Goal: Task Accomplishment & Management: Complete application form

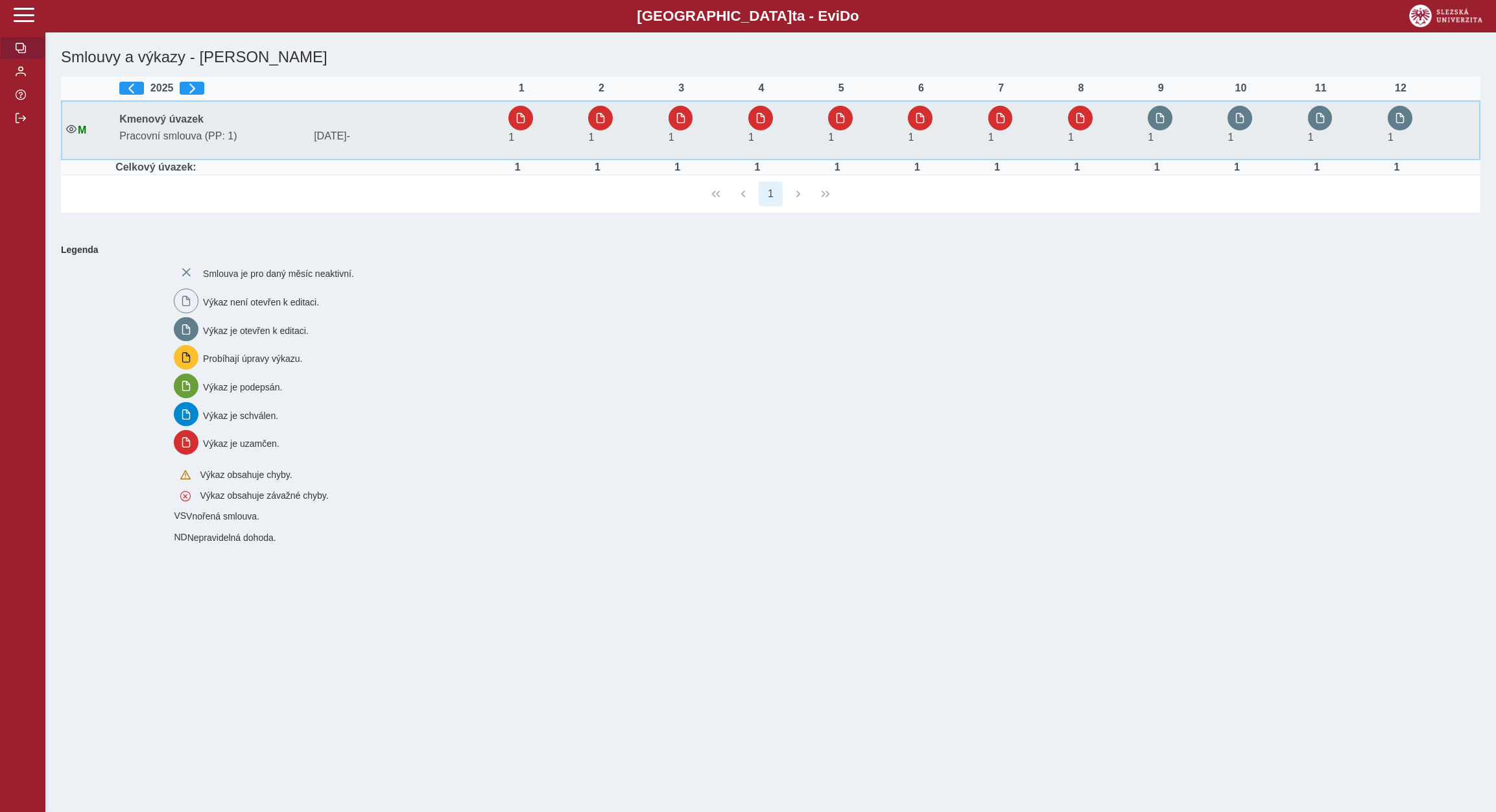
click at [1162, 106] on td "1" at bounding box center [1182, 130] width 80 height 59
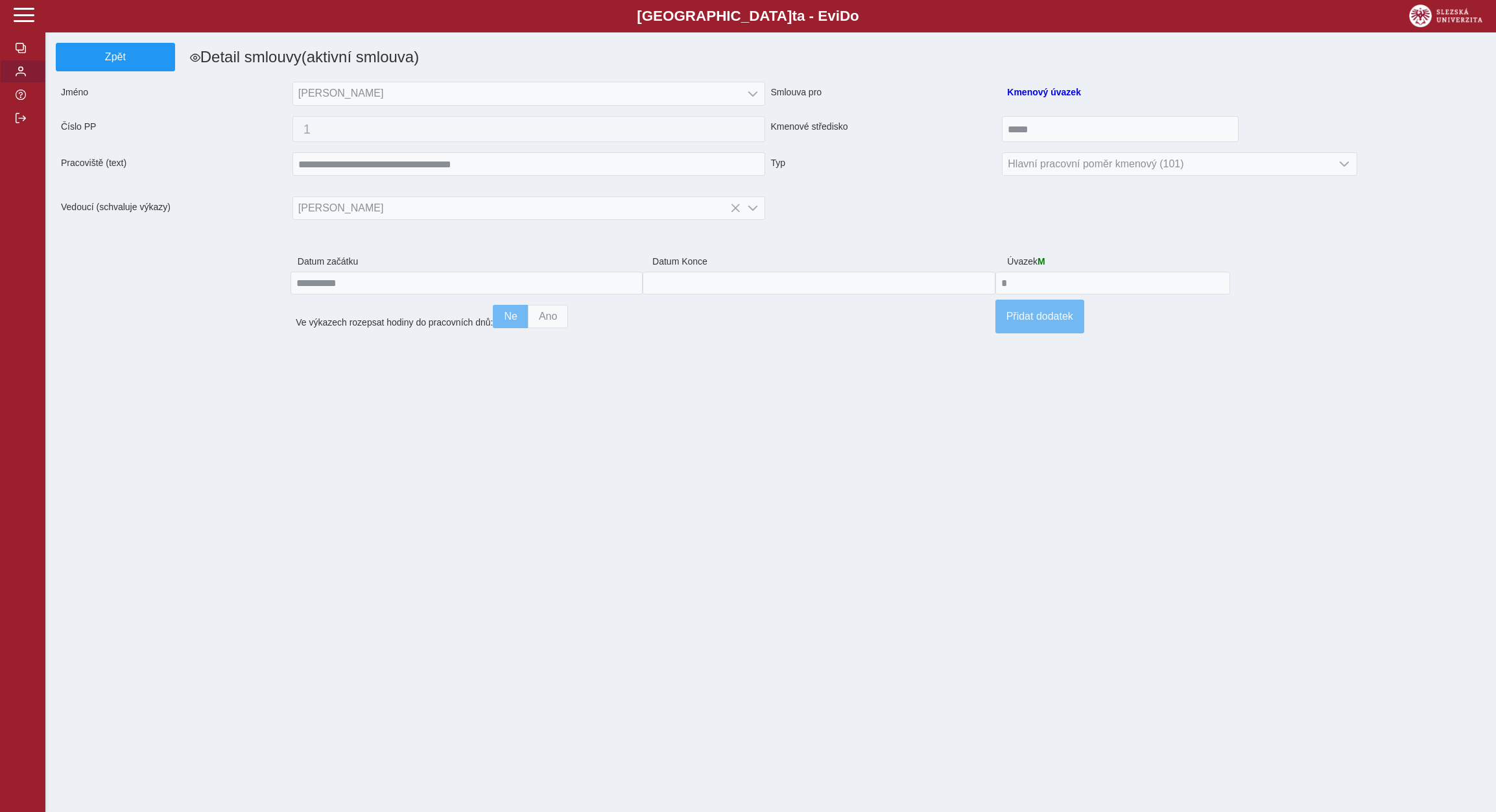
drag, startPoint x: 17, startPoint y: 107, endPoint x: 213, endPoint y: 458, distance: 402.0
click at [18, 76] on span "button" at bounding box center [21, 71] width 11 height 11
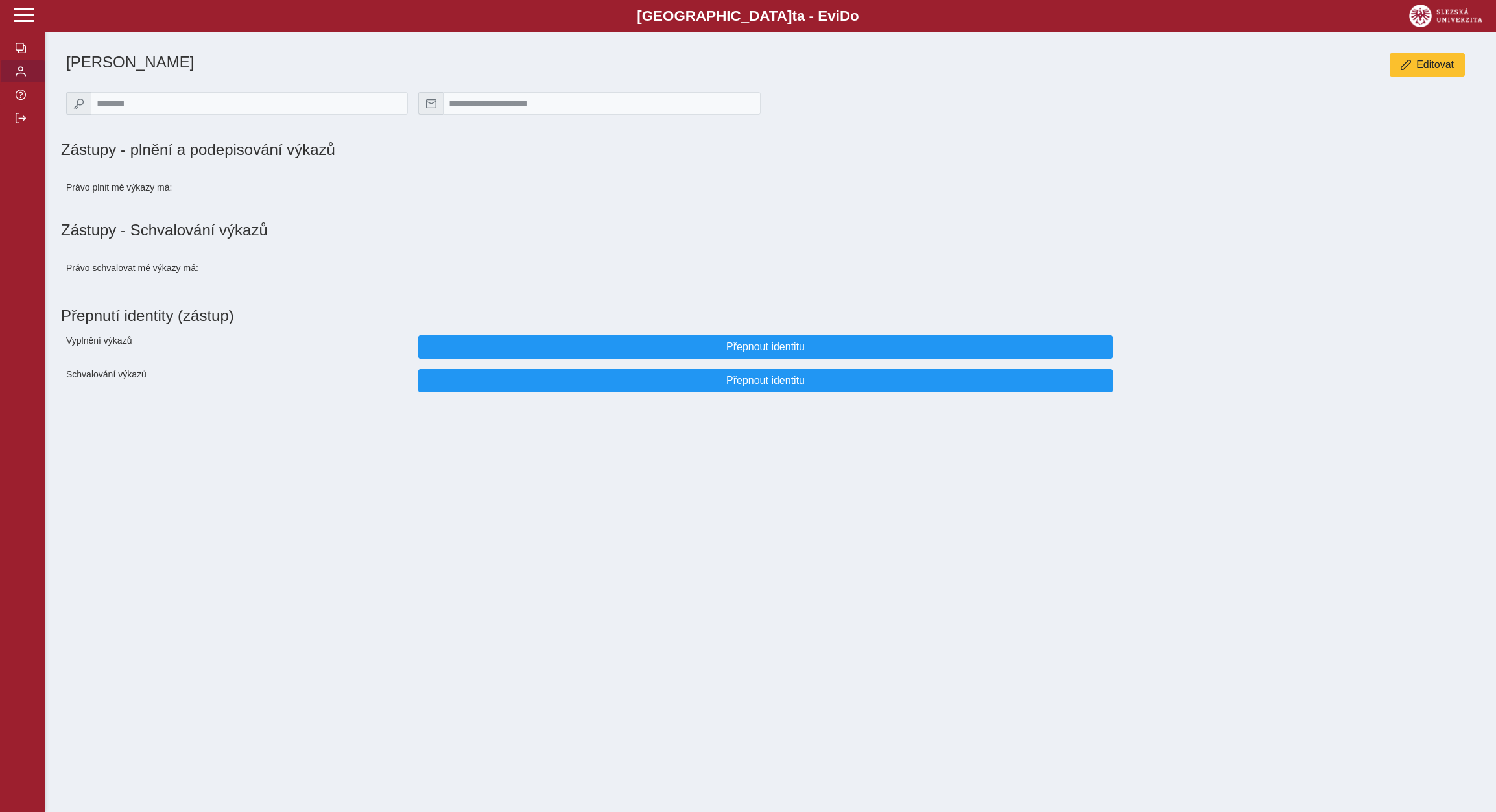
click at [19, 76] on span "button" at bounding box center [21, 71] width 11 height 11
click at [16, 53] on span "button" at bounding box center [21, 48] width 11 height 11
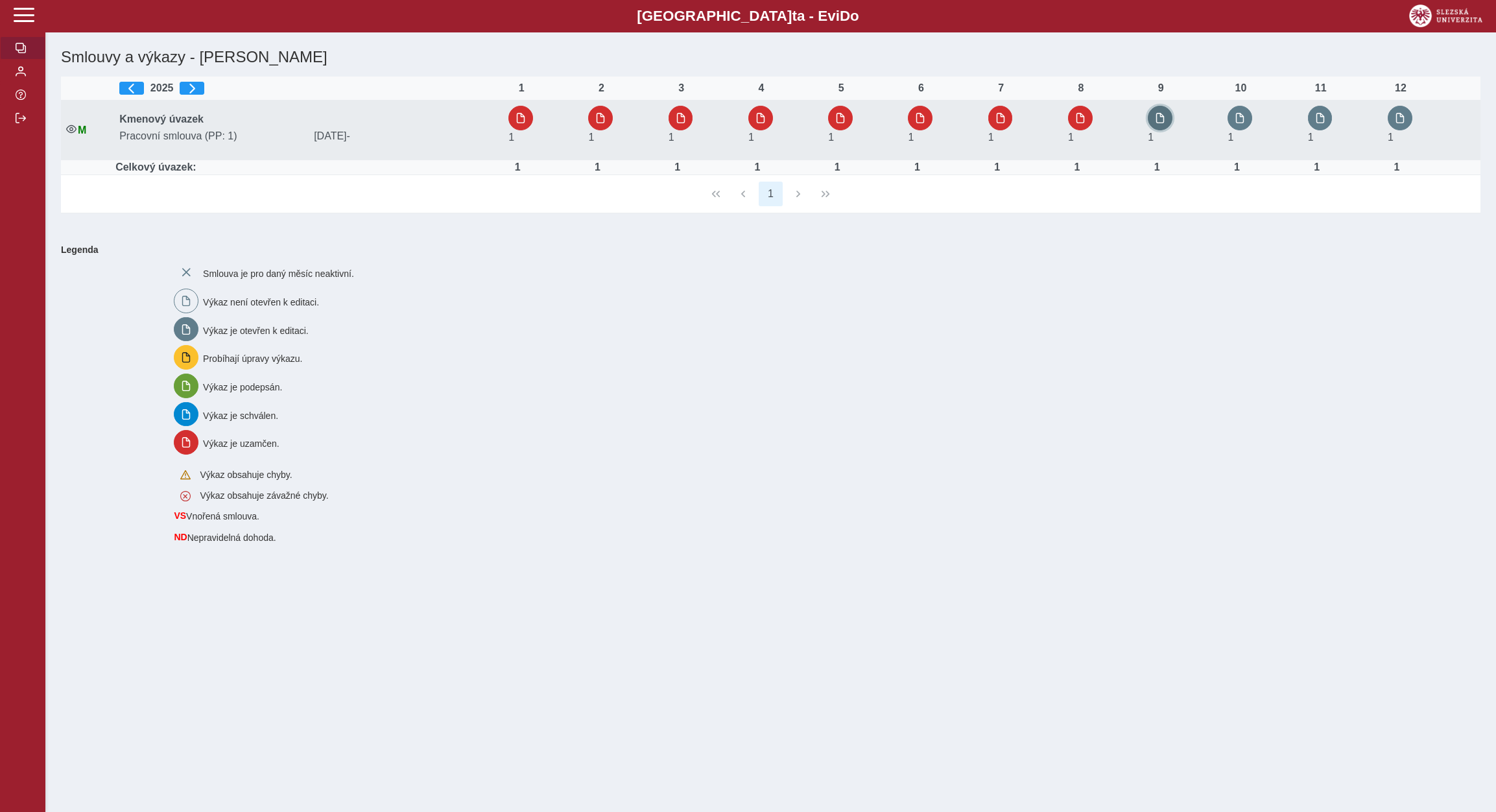
click at [1163, 117] on span "button" at bounding box center [1160, 118] width 11 height 11
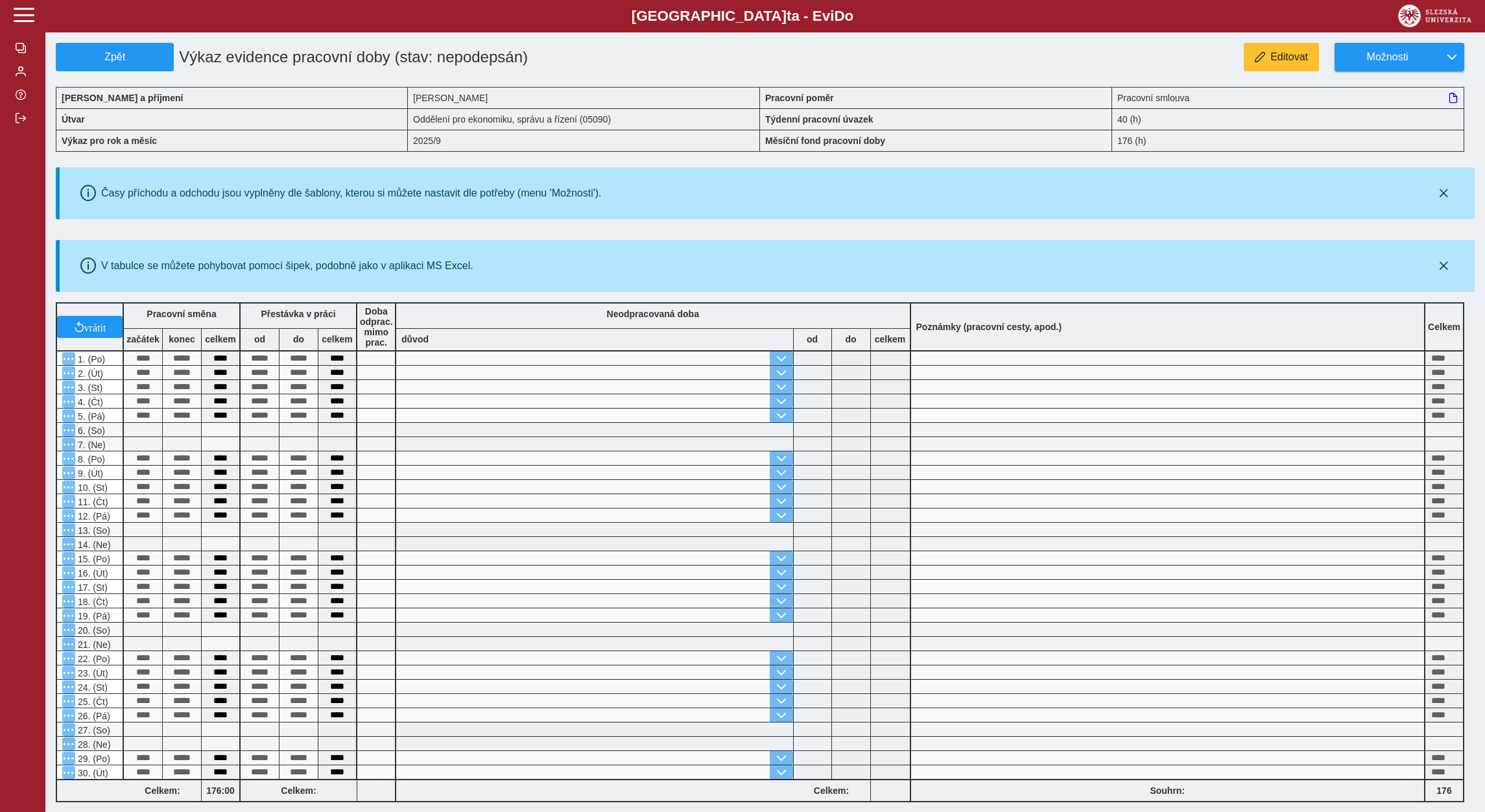
scroll to position [184, 0]
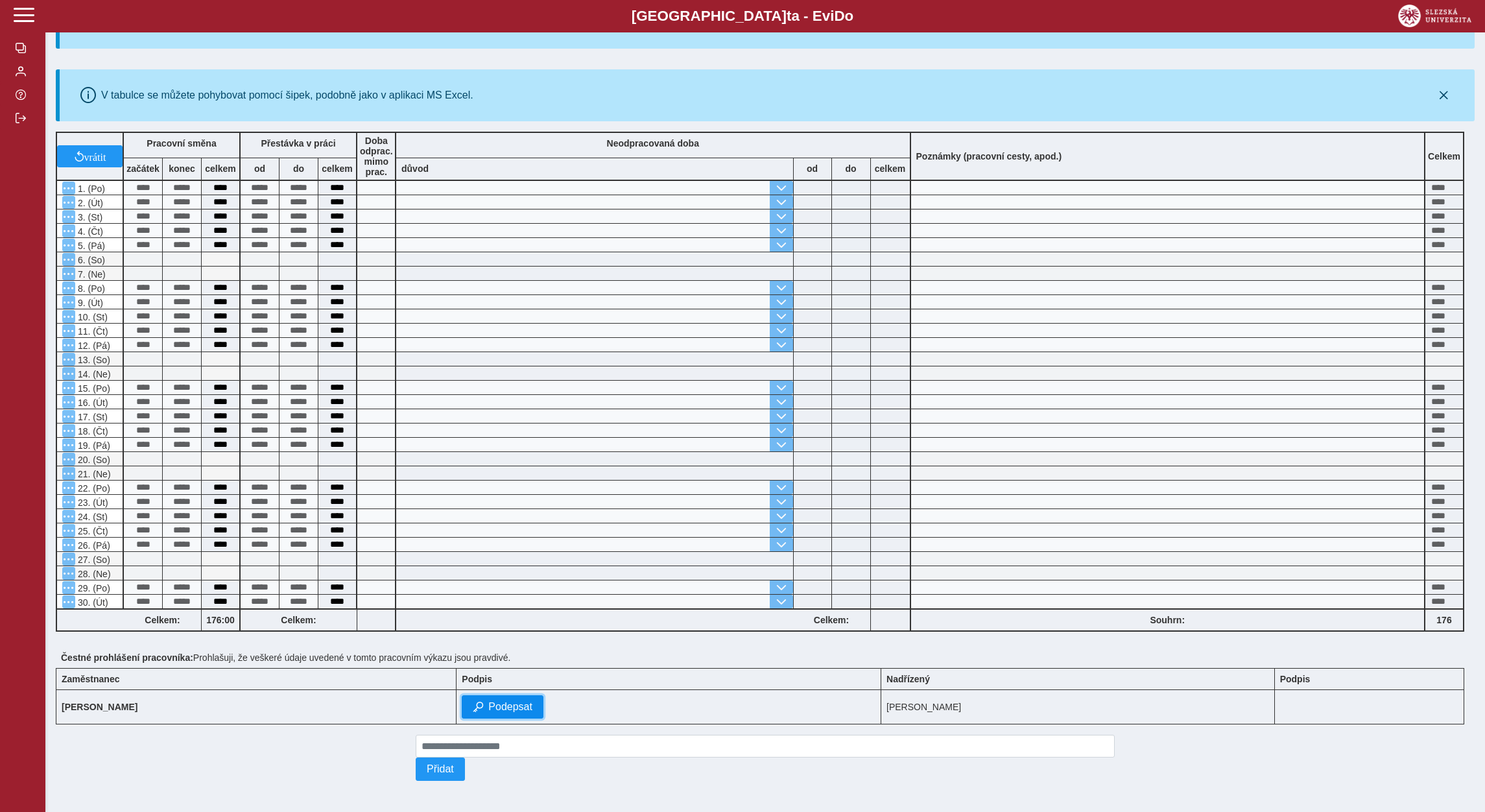
click at [488, 706] on span "Podepsat" at bounding box center [510, 707] width 44 height 11
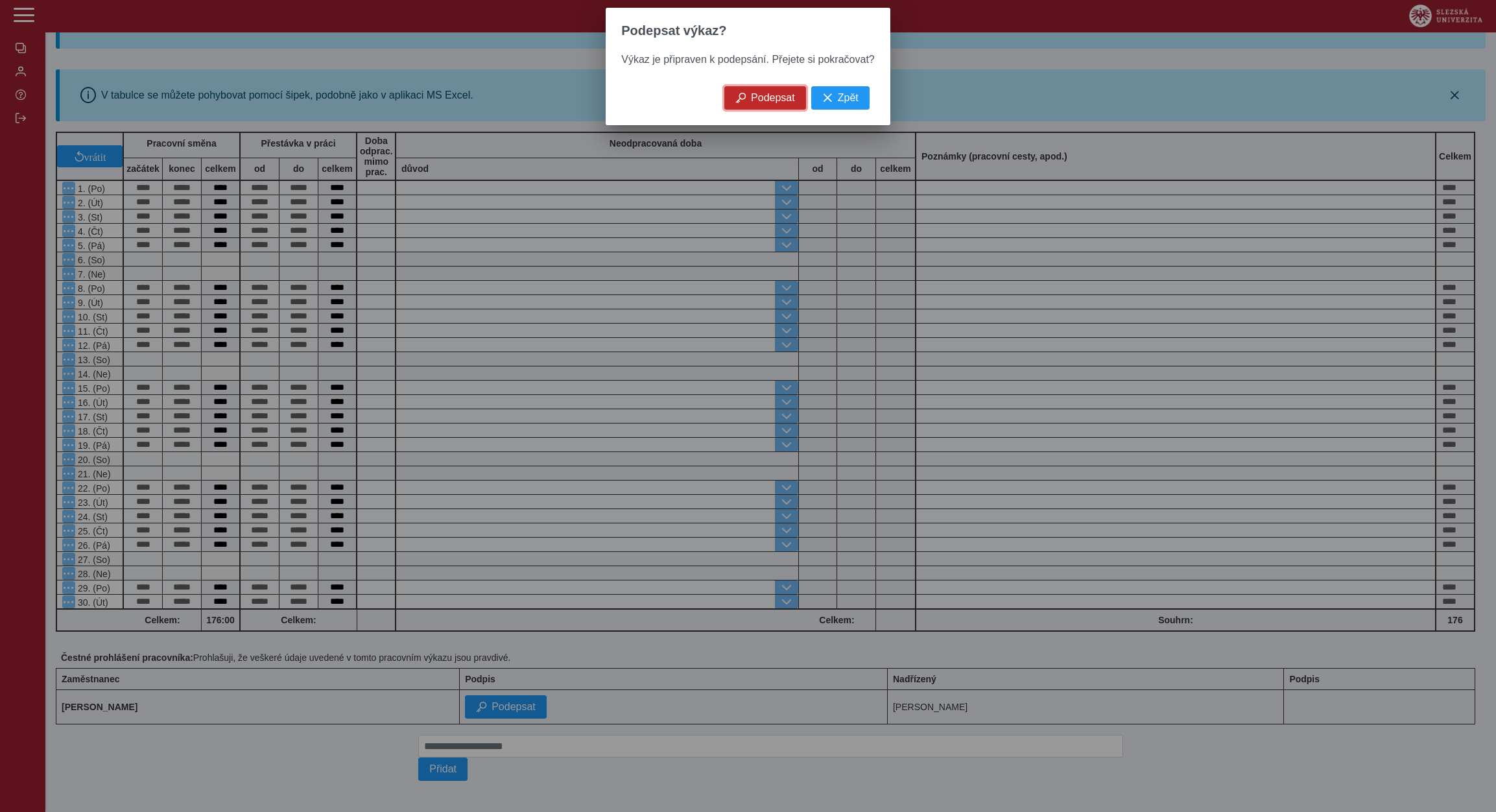
click at [778, 104] on span "Podepsat" at bounding box center [773, 98] width 44 height 11
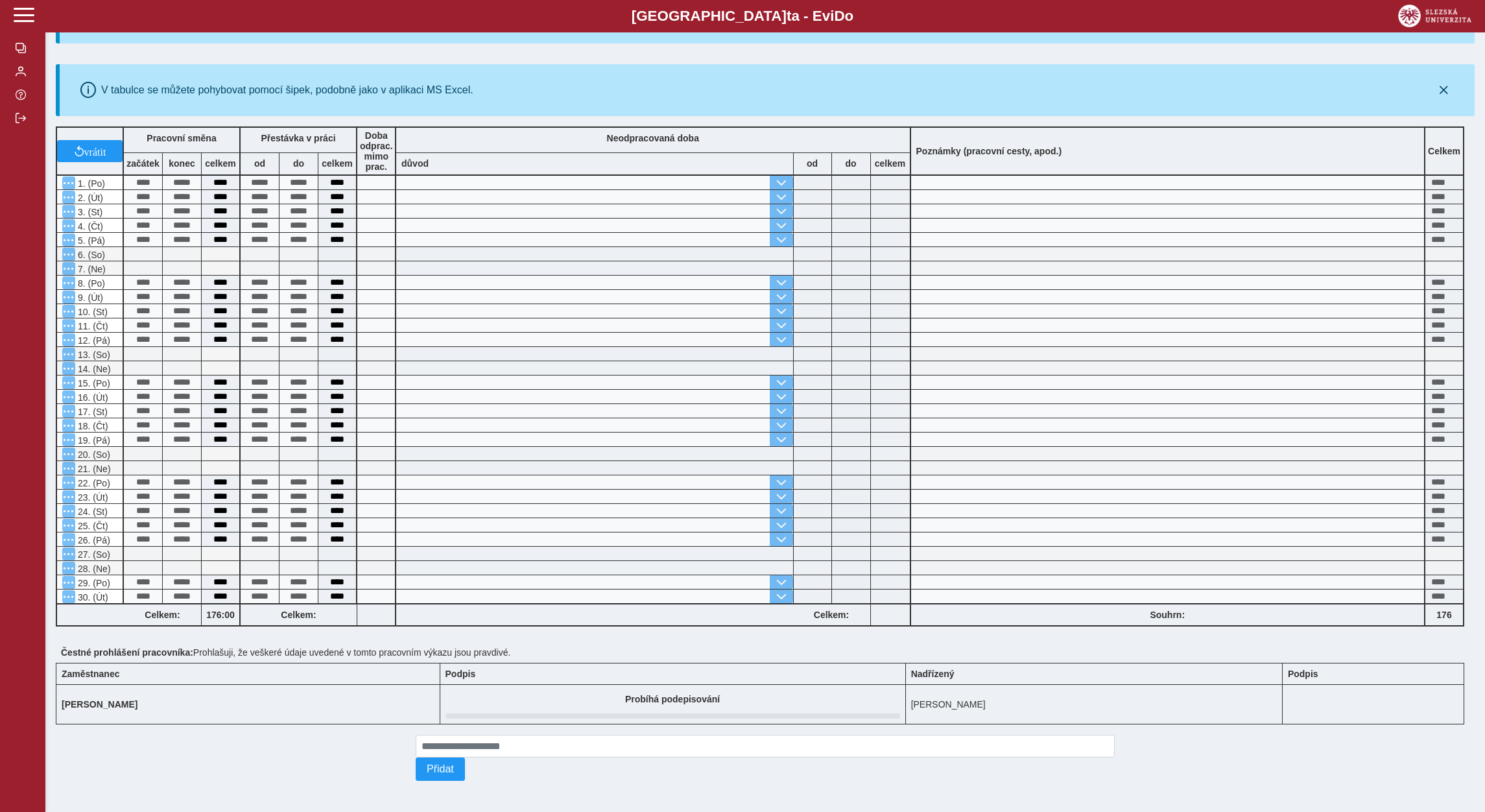
scroll to position [0, 0]
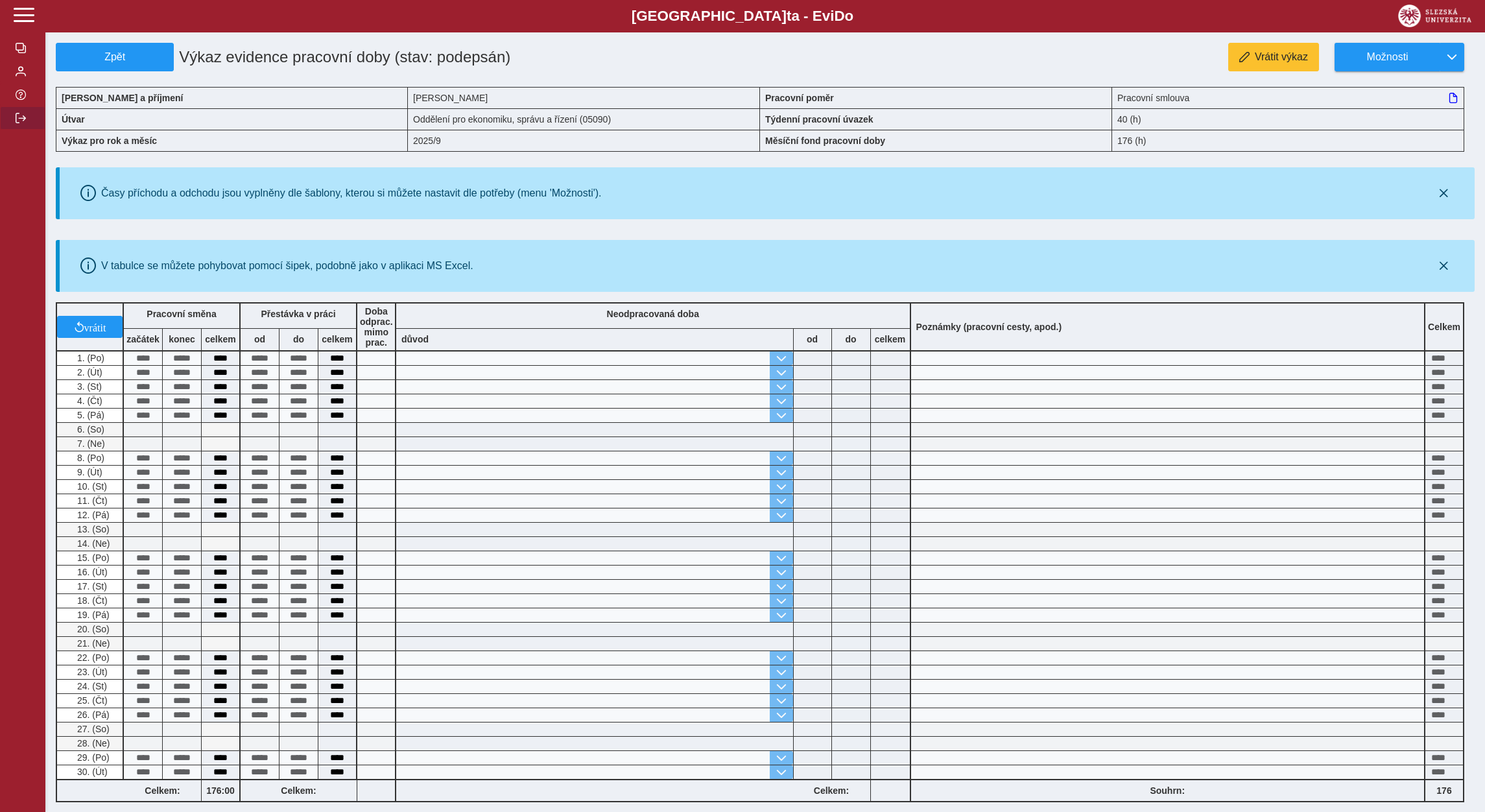
click at [28, 129] on button "button" at bounding box center [22, 118] width 45 height 24
